Goal: Information Seeking & Learning: Learn about a topic

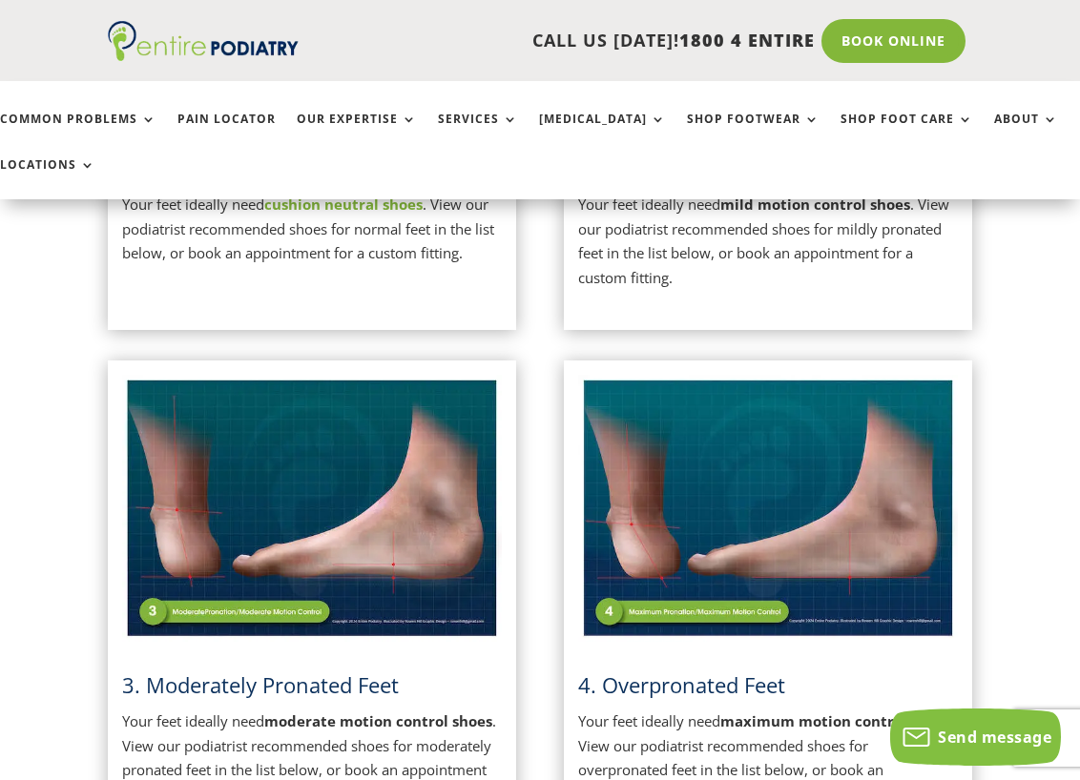
scroll to position [788, 0]
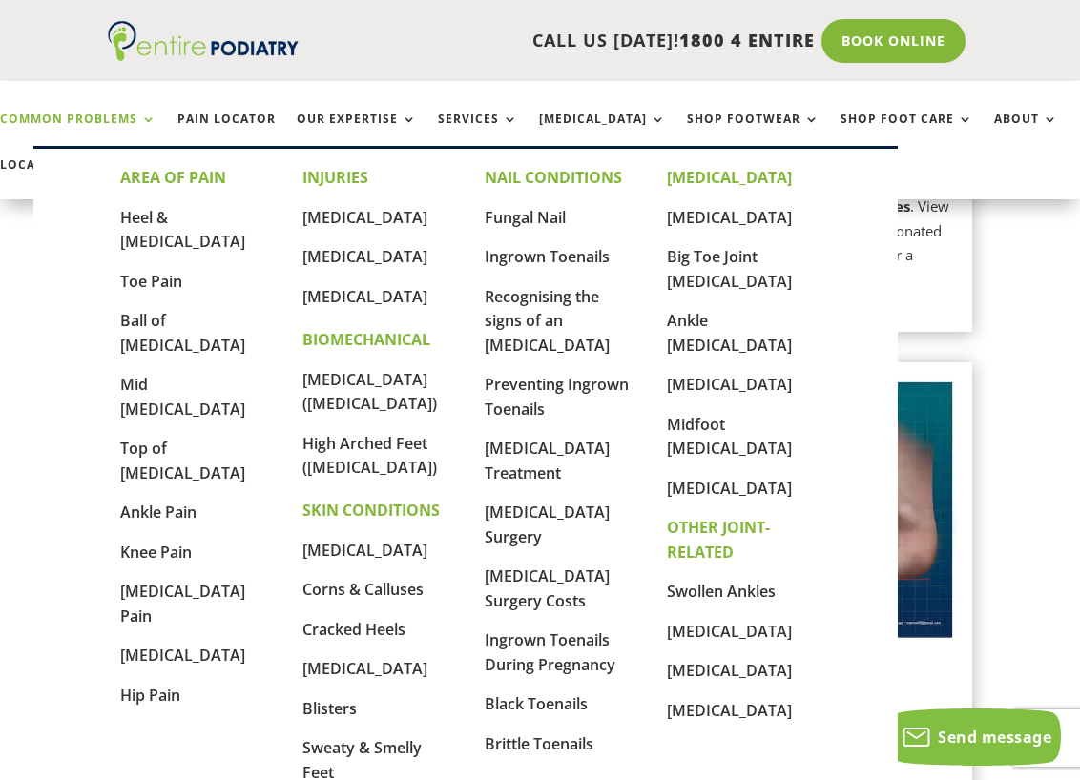
click at [134, 119] on link "Common Problems" at bounding box center [78, 133] width 156 height 41
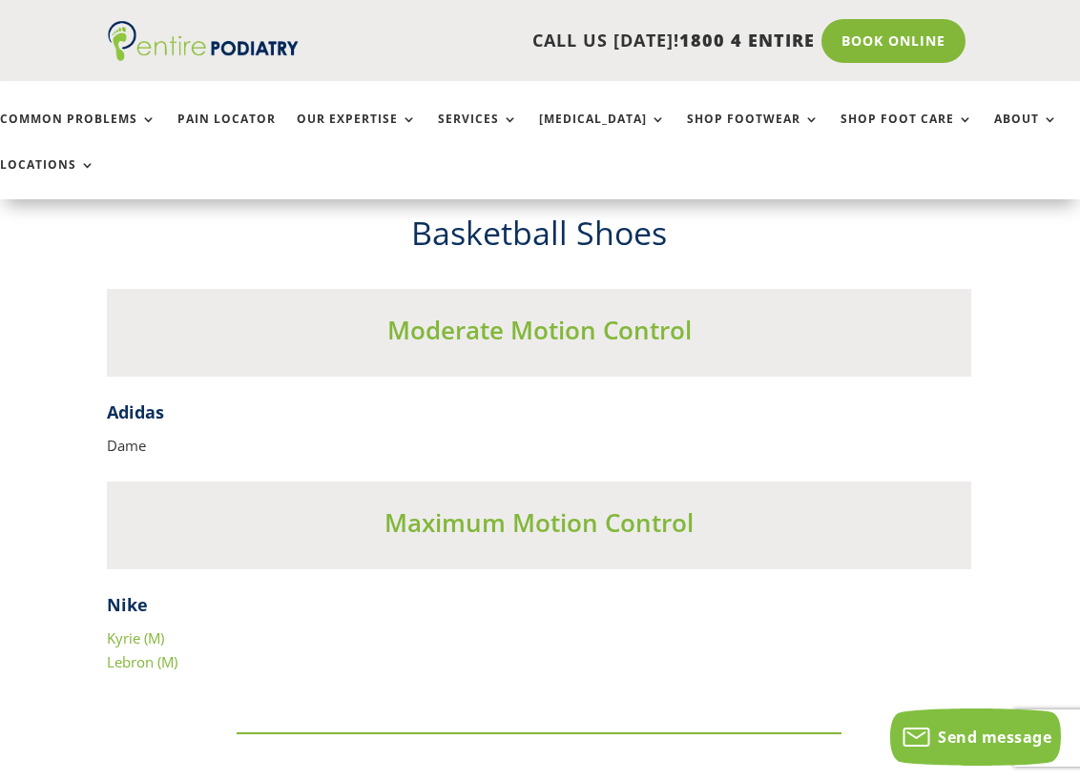
scroll to position [7591, 1]
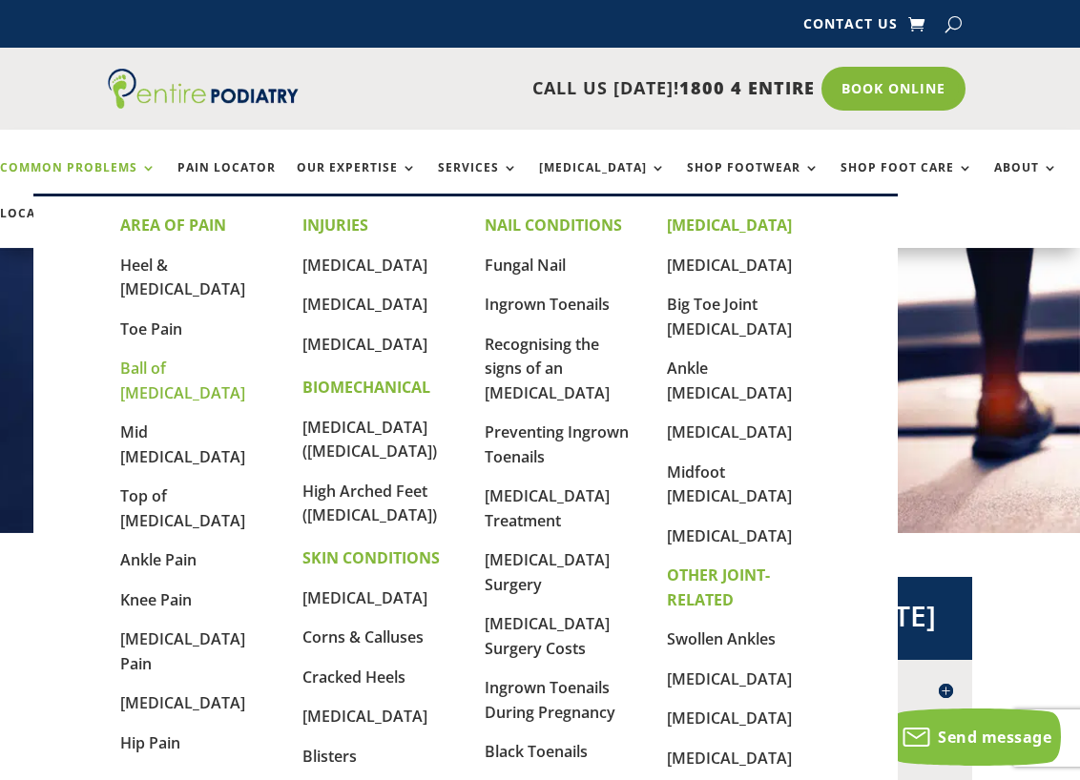
click at [154, 358] on link "Ball of [MEDICAL_DATA]" at bounding box center [182, 381] width 125 height 46
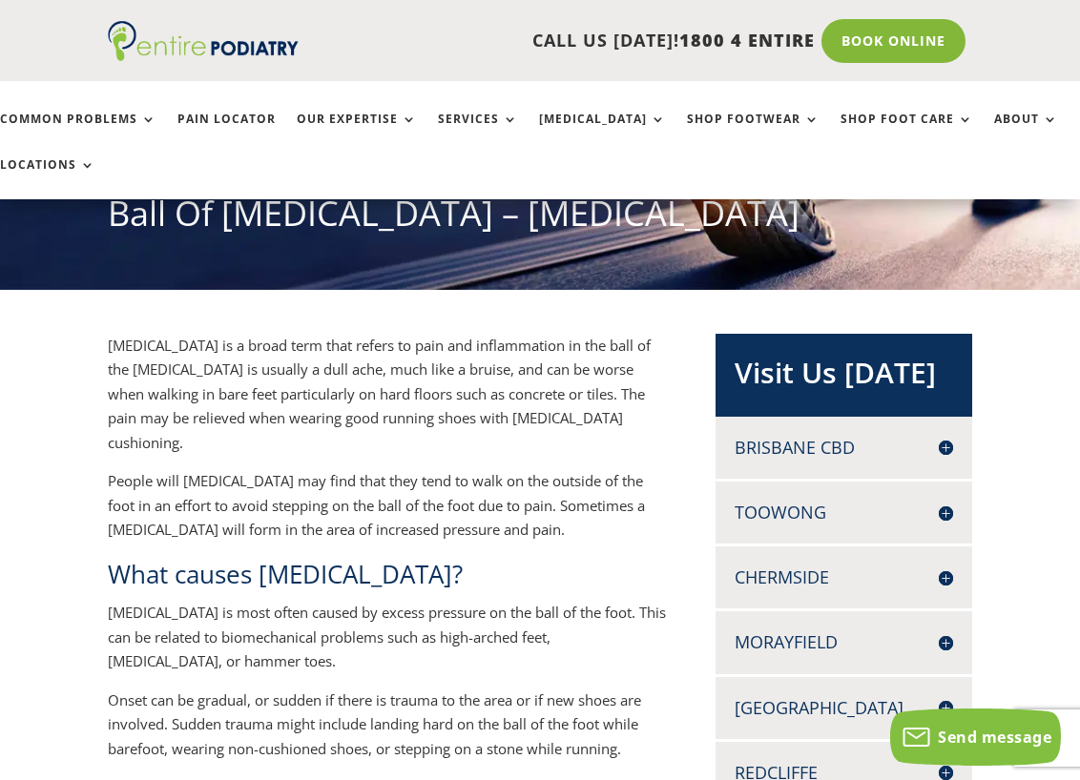
scroll to position [230, 0]
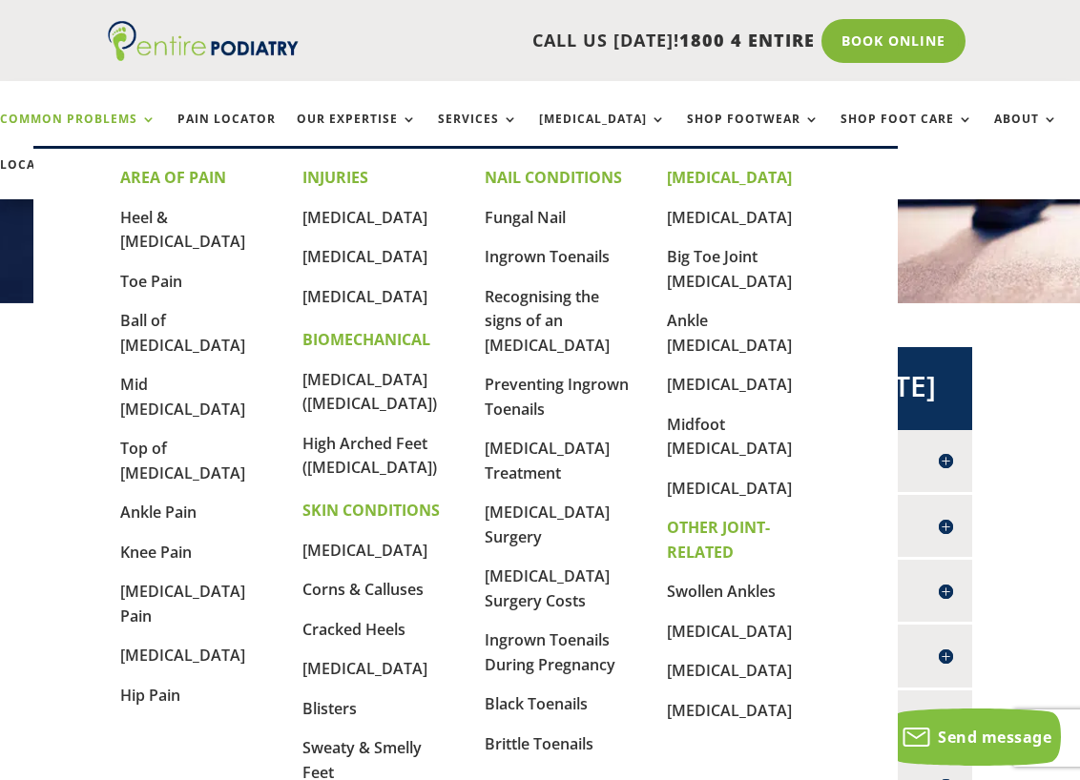
click at [144, 116] on link "Common Problems" at bounding box center [78, 133] width 156 height 41
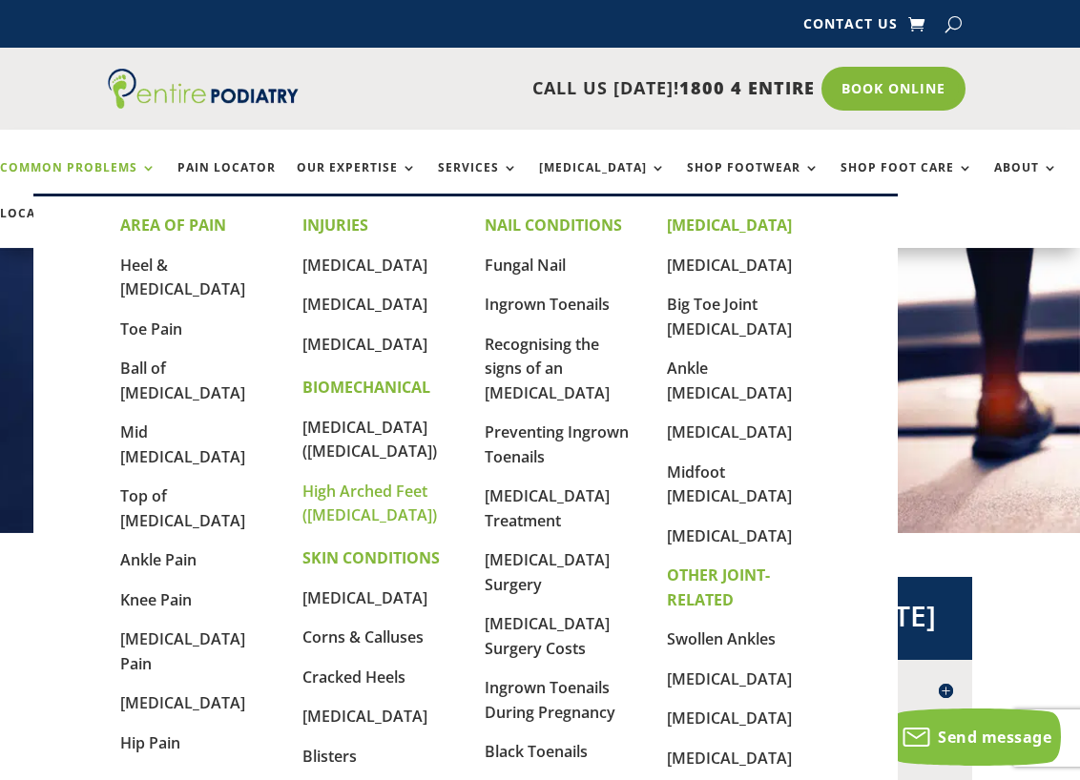
click at [341, 490] on link "High Arched Feet ([MEDICAL_DATA])" at bounding box center [369, 504] width 134 height 46
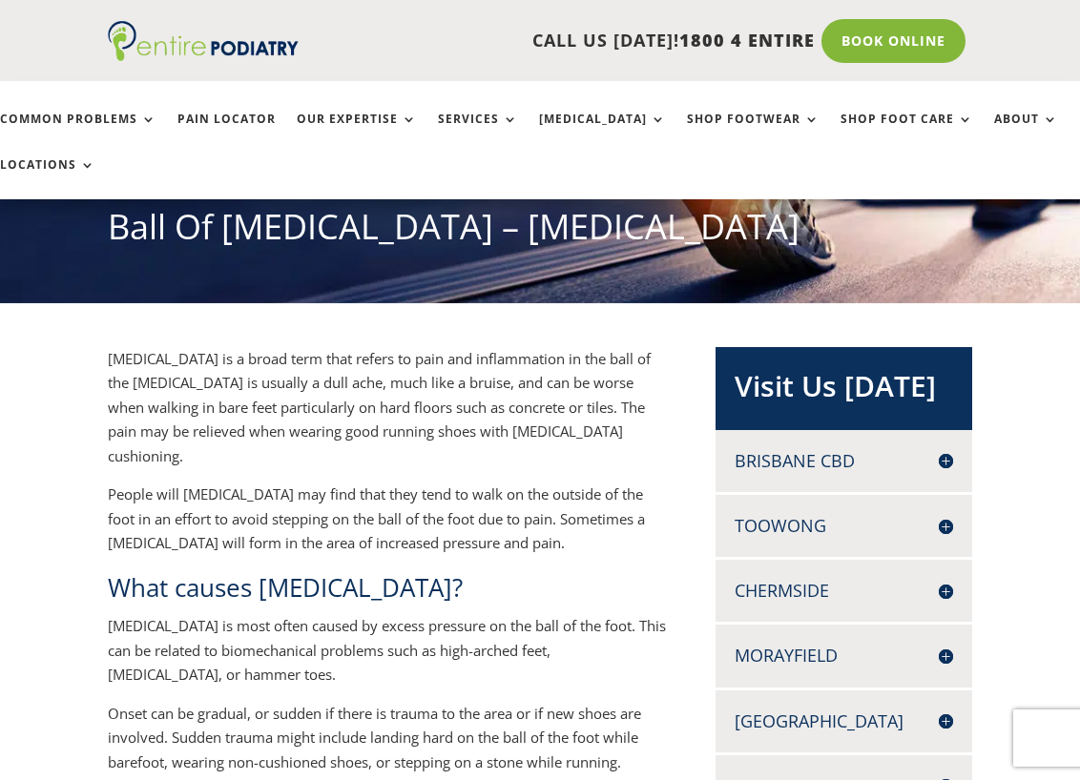
scroll to position [230, 0]
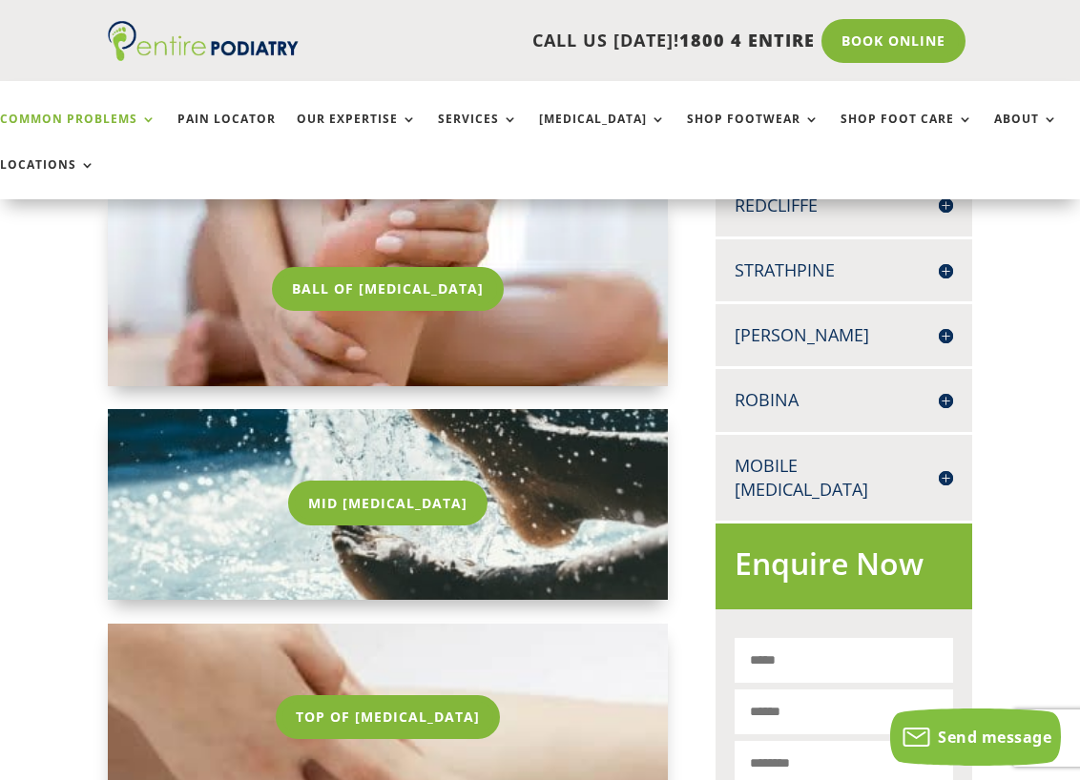
scroll to position [813, 0]
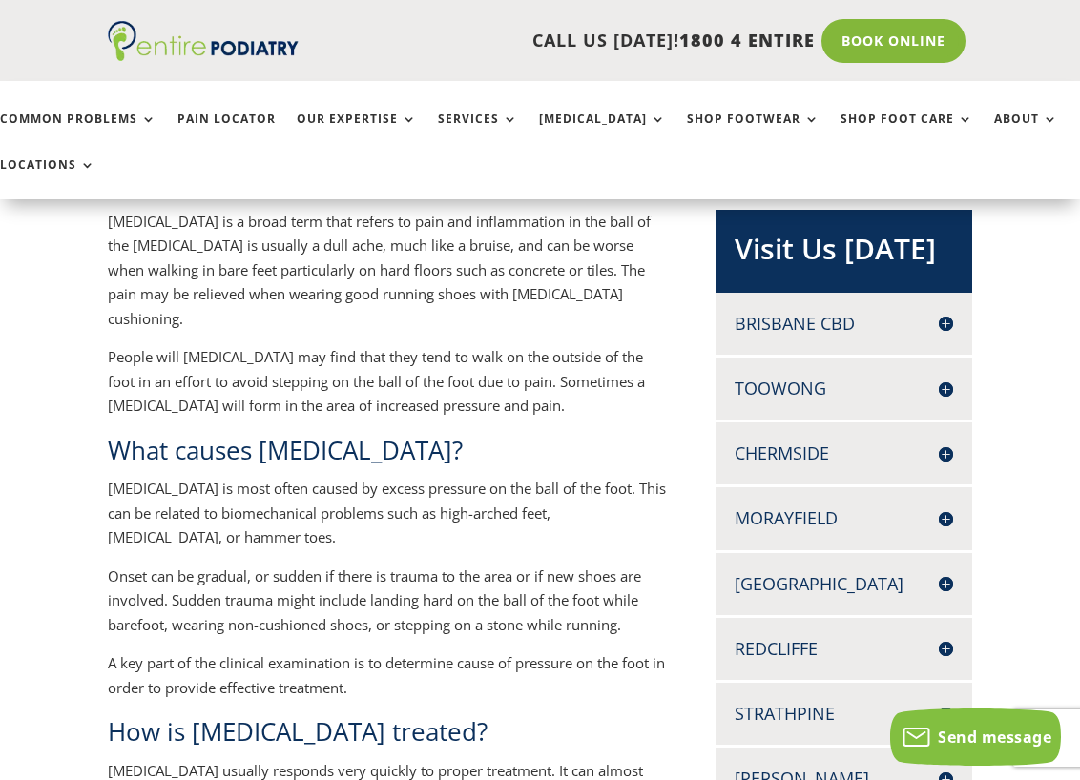
scroll to position [308, 0]
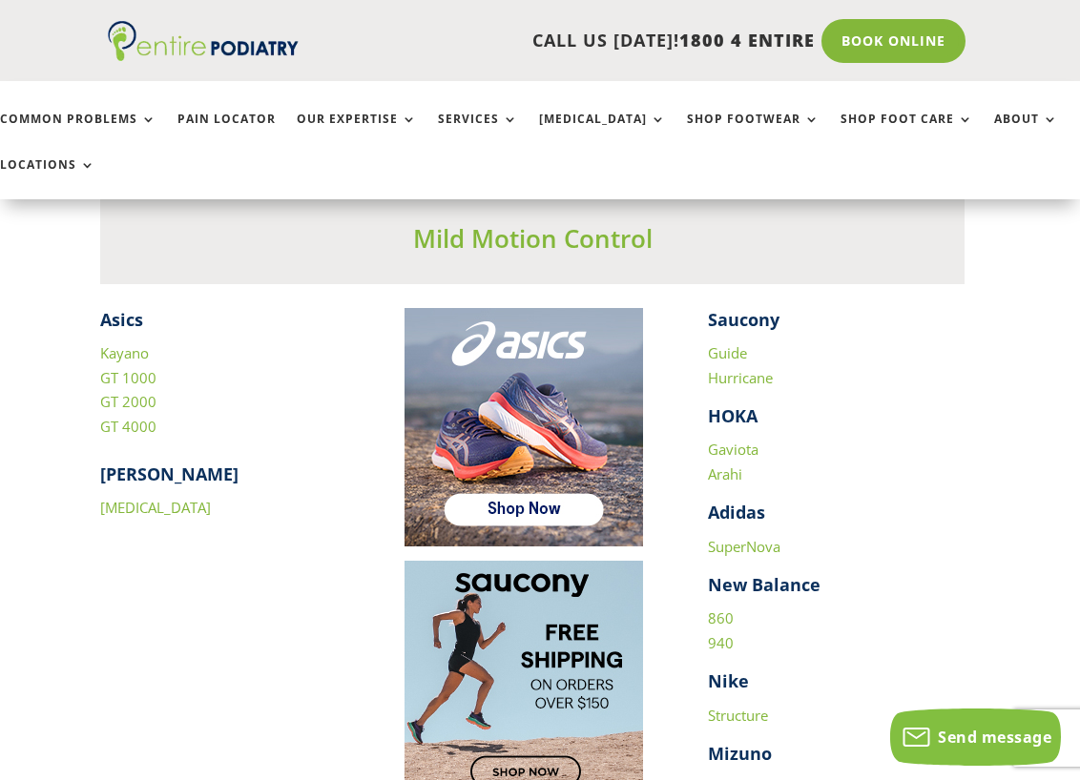
scroll to position [2482, 8]
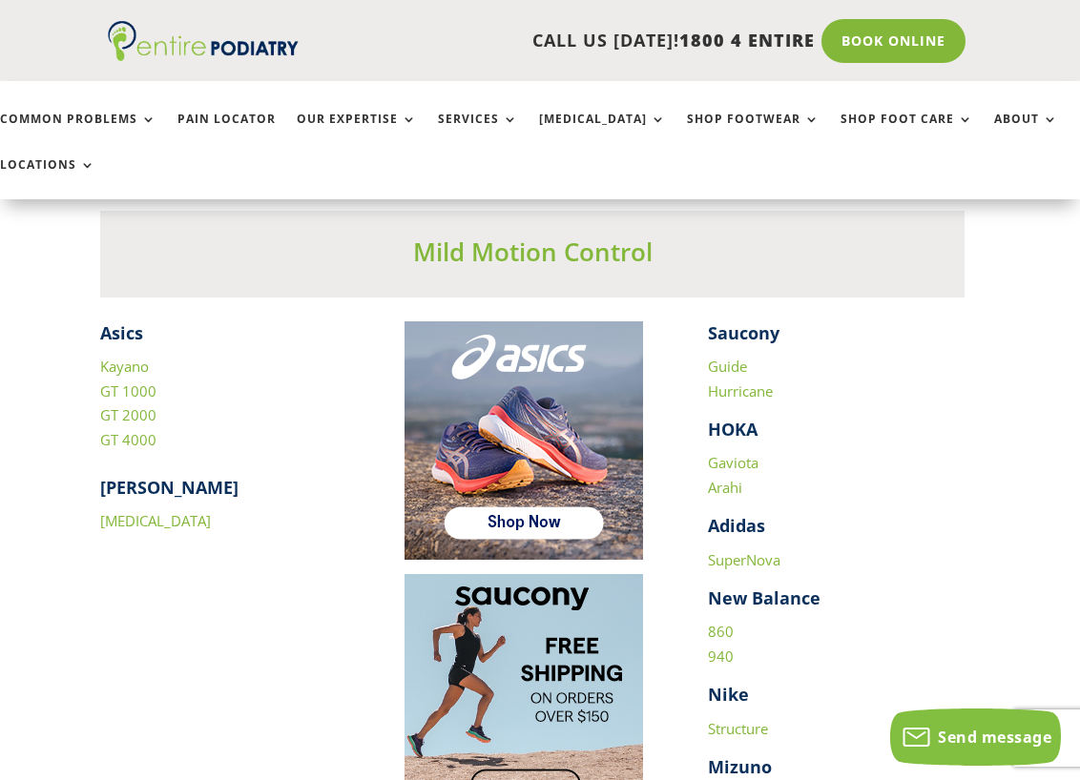
click at [114, 405] on link "GT 2000" at bounding box center [128, 414] width 56 height 19
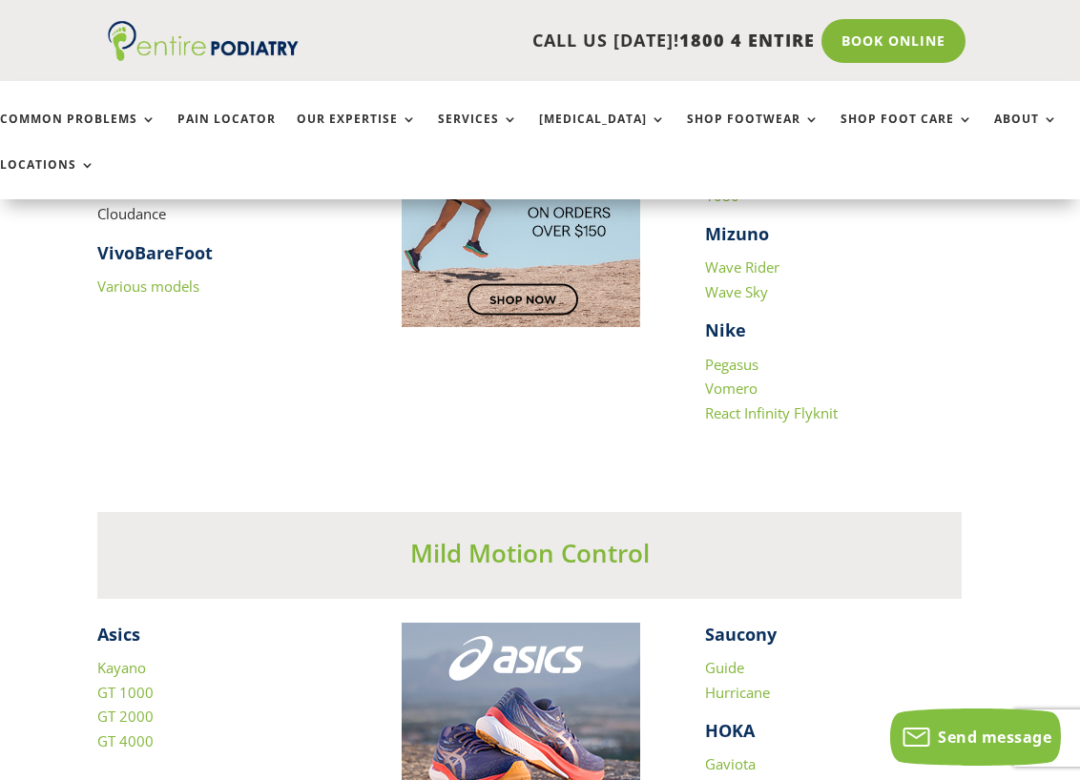
scroll to position [2114, 10]
